Goal: Obtain resource: Obtain resource

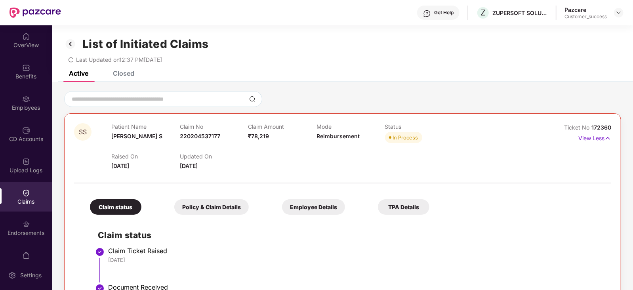
scroll to position [65, 0]
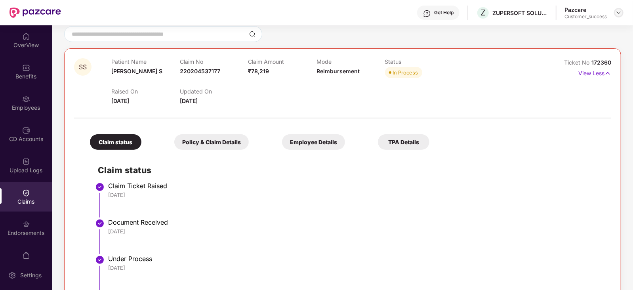
click at [617, 10] on img at bounding box center [618, 13] width 6 height 6
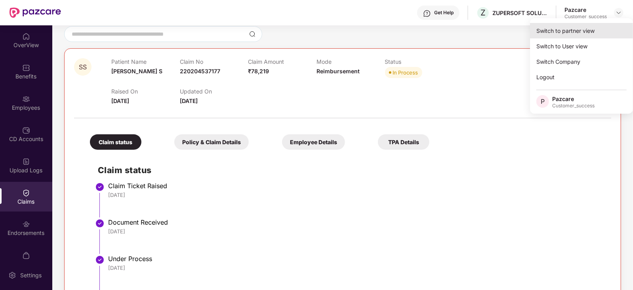
click at [576, 27] on div "Switch to partner view" at bounding box center [581, 30] width 103 height 15
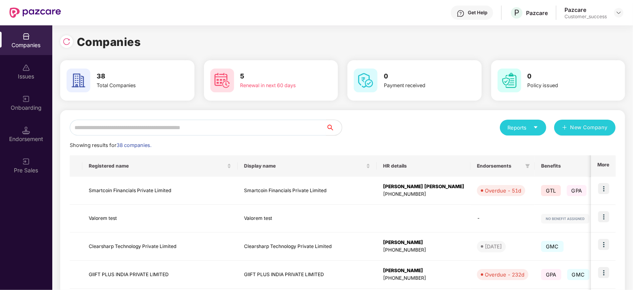
click at [164, 128] on input "text" at bounding box center [198, 128] width 256 height 16
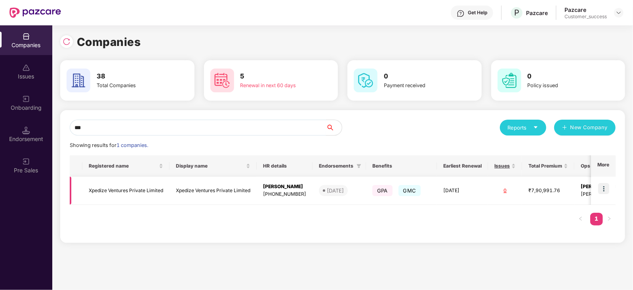
type input "***"
click at [602, 189] on img at bounding box center [603, 188] width 11 height 11
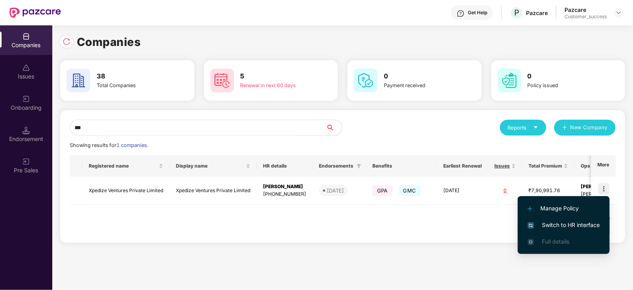
click at [550, 226] on span "Switch to HR interface" at bounding box center [563, 225] width 72 height 9
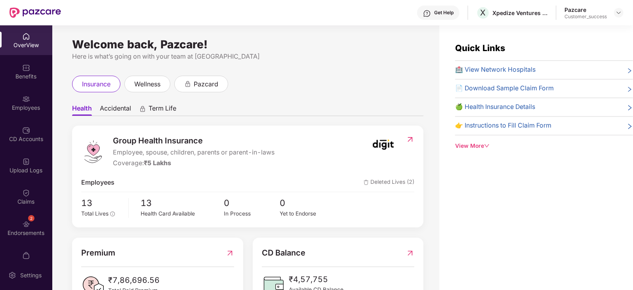
click at [28, 98] on img at bounding box center [26, 99] width 8 height 8
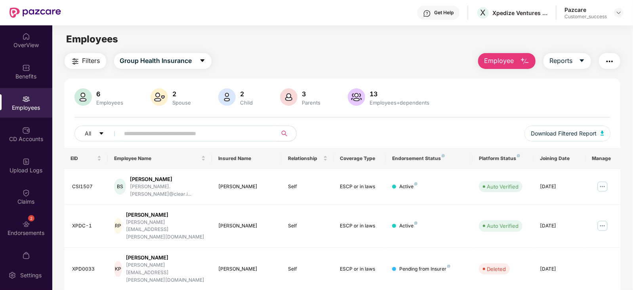
click at [80, 56] on button "Filters" at bounding box center [86, 61] width 42 height 16
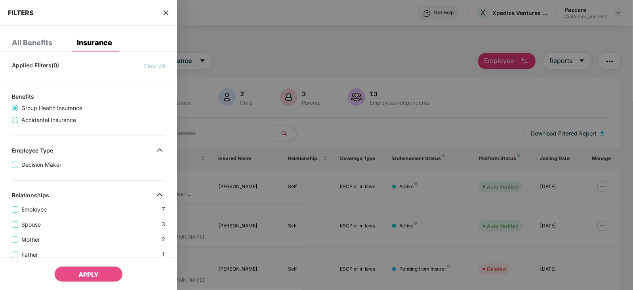
scroll to position [87, 0]
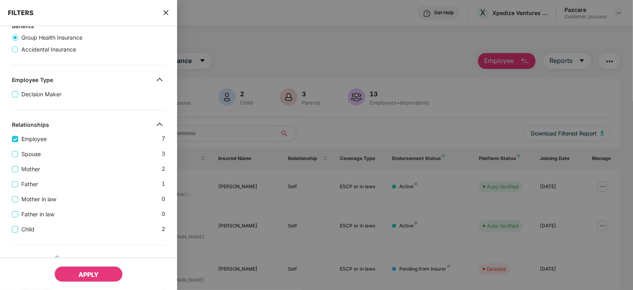
click at [82, 276] on span "APPLY" at bounding box center [88, 274] width 20 height 8
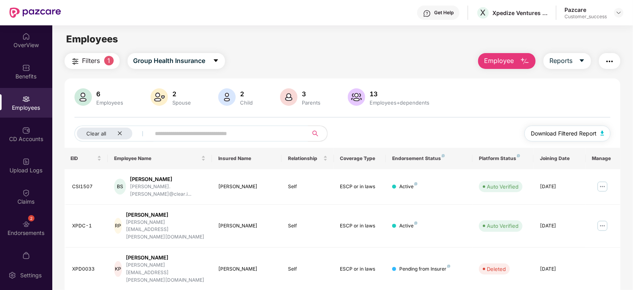
click at [560, 130] on span "Download Filtered Report" at bounding box center [564, 133] width 66 height 9
click at [620, 10] on img at bounding box center [618, 13] width 6 height 6
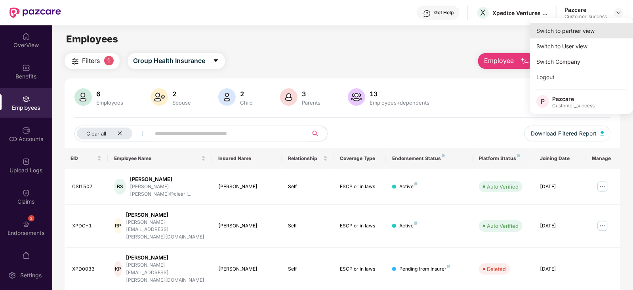
click at [592, 29] on div "Switch to partner view" at bounding box center [581, 30] width 103 height 15
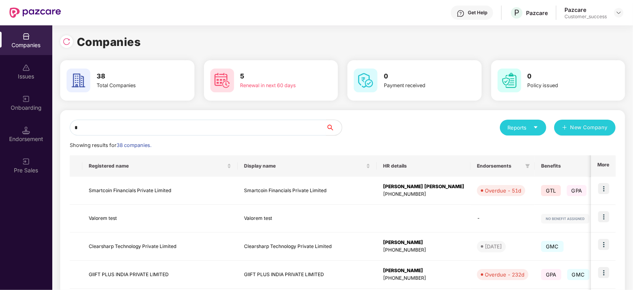
click at [215, 127] on input "*" at bounding box center [198, 128] width 256 height 16
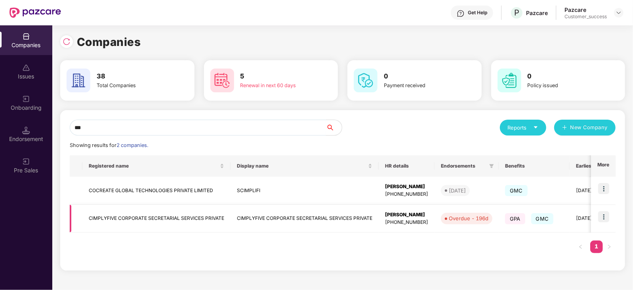
type input "***"
click at [602, 216] on img at bounding box center [603, 216] width 11 height 11
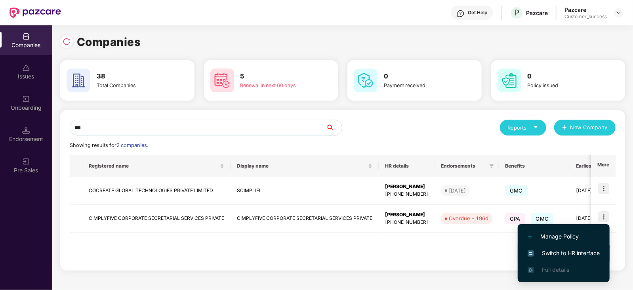
click at [536, 251] on span "Switch to HR interface" at bounding box center [563, 253] width 72 height 9
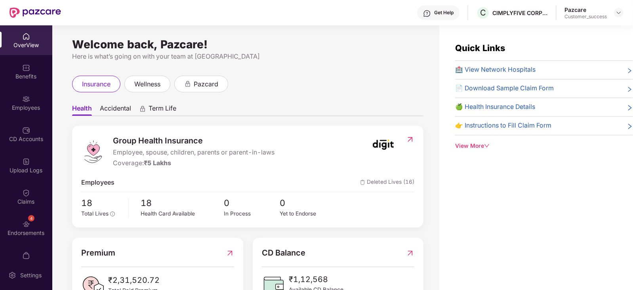
click at [22, 101] on img at bounding box center [26, 99] width 8 height 8
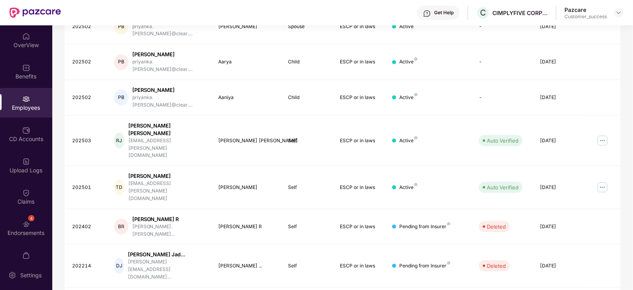
scroll to position [0, 0]
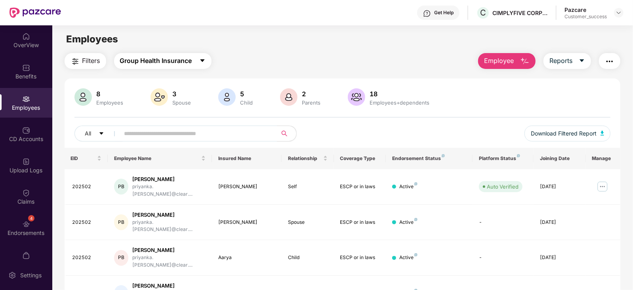
click at [163, 58] on span "Group Health Insurance" at bounding box center [156, 61] width 72 height 10
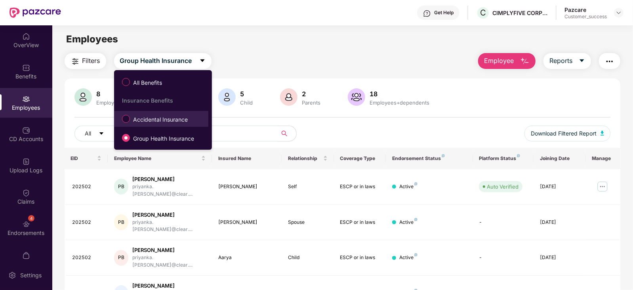
click at [143, 118] on span "Accidental Insurance" at bounding box center [160, 119] width 61 height 9
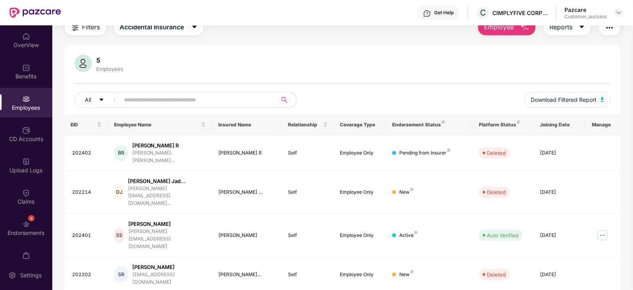
scroll to position [33, 0]
click at [574, 104] on span "Download Filtered Report" at bounding box center [564, 100] width 66 height 9
